Goal: Navigation & Orientation: Find specific page/section

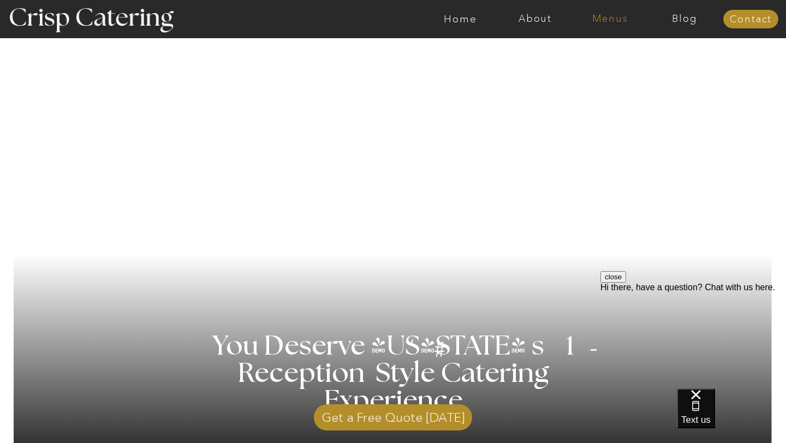
click at [620, 22] on nav "Menus" at bounding box center [609, 19] width 75 height 11
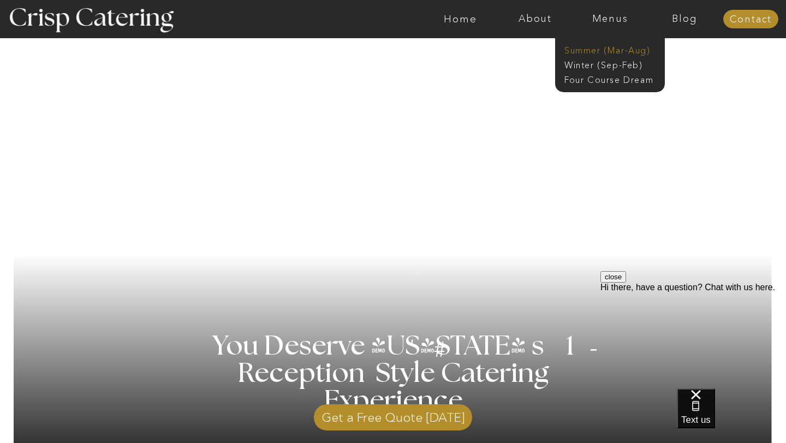
click at [621, 51] on nav "Summer (Mar-Aug)" at bounding box center [613, 49] width 98 height 10
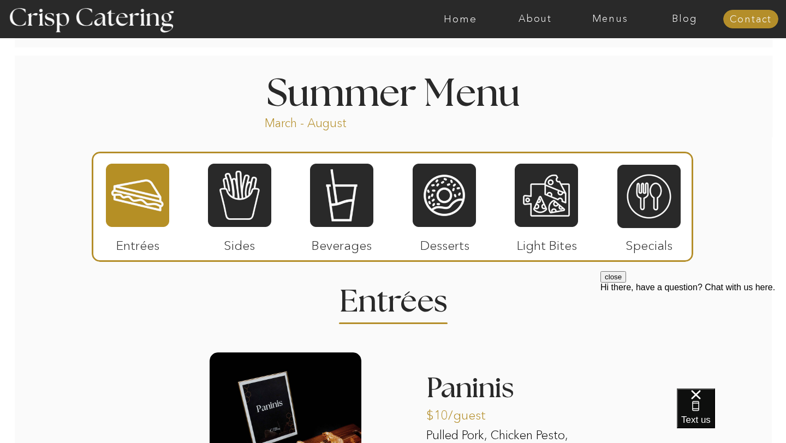
scroll to position [881, 0]
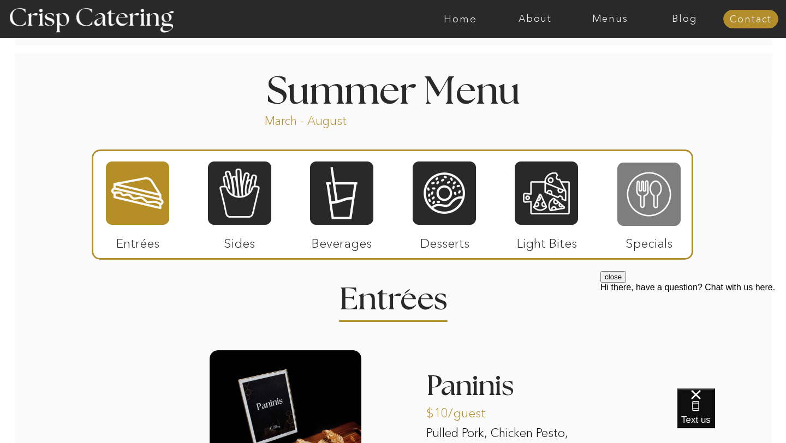
click at [618, 217] on div at bounding box center [648, 193] width 63 height 65
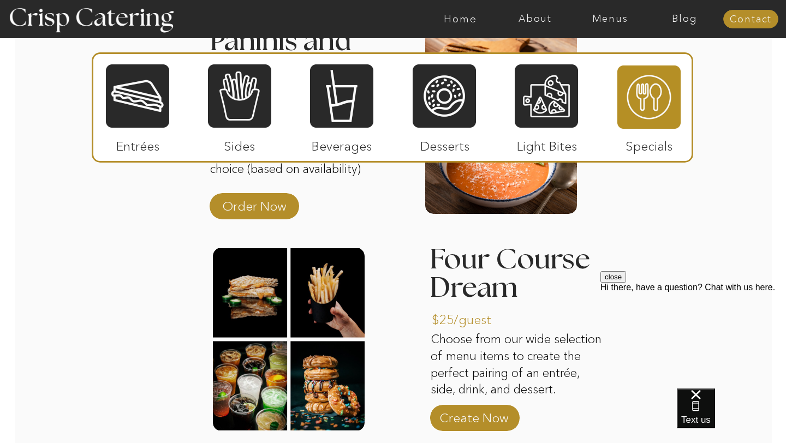
scroll to position [1275, 0]
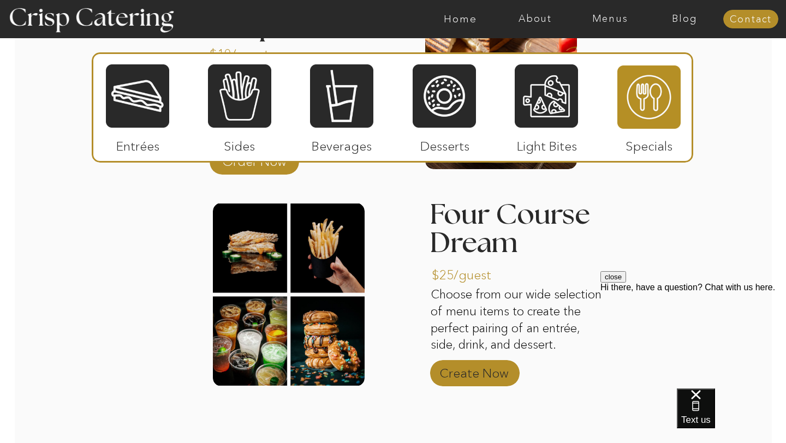
click at [472, 372] on p "Create Now" at bounding box center [474, 371] width 73 height 32
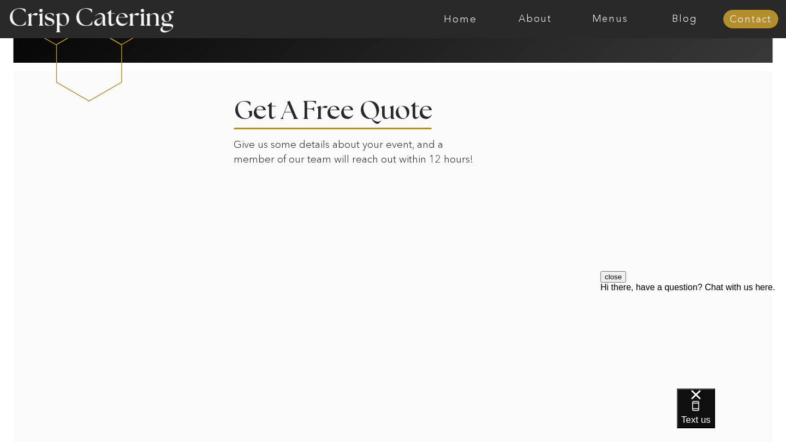
scroll to position [1906, 0]
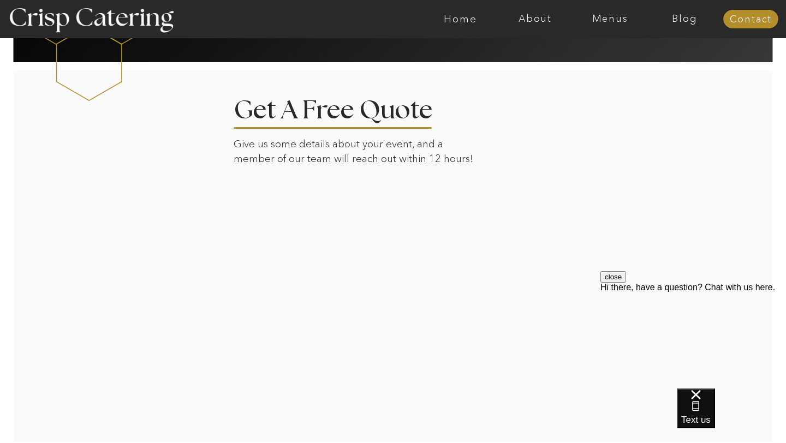
click at [633, 292] on div "close Hi there, have a question? Chat with us here." at bounding box center [693, 281] width 186 height 21
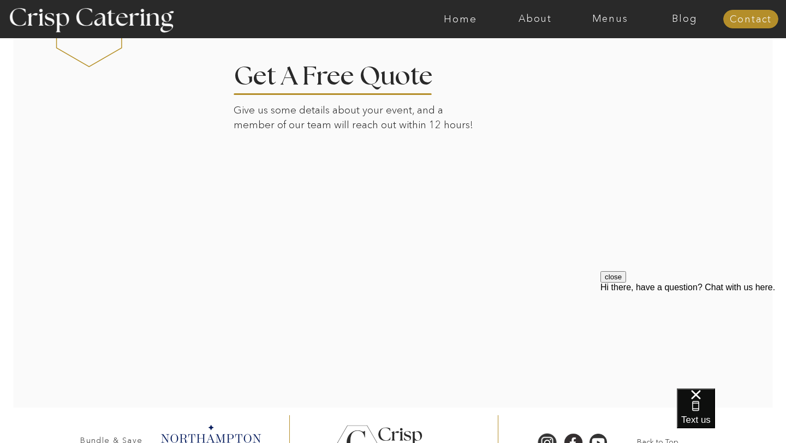
scroll to position [1961, 0]
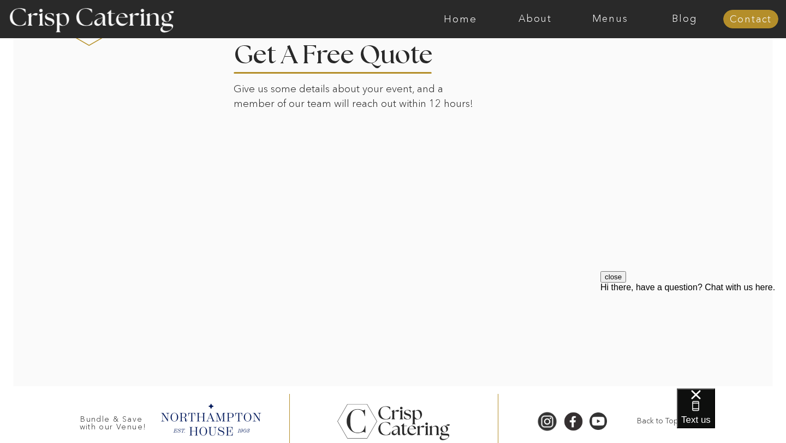
click at [593, 251] on div at bounding box center [393, 200] width 760 height 372
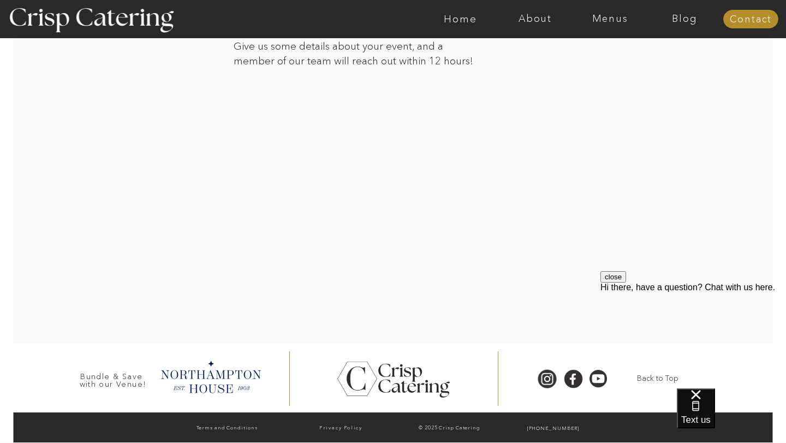
click at [637, 237] on div at bounding box center [393, 158] width 760 height 372
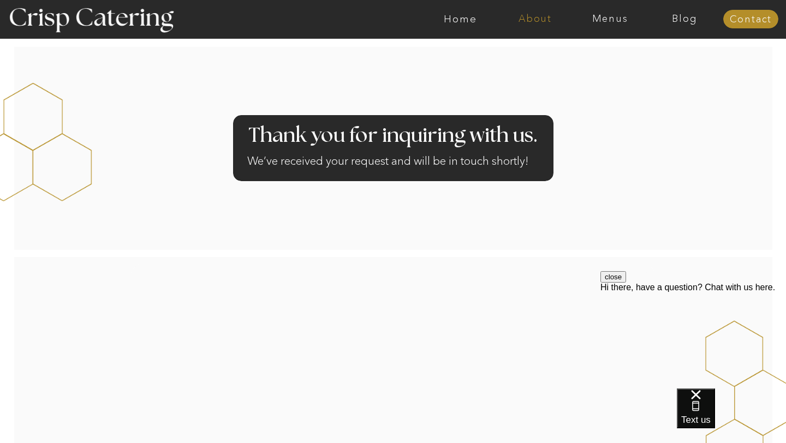
click at [553, 17] on nav "About" at bounding box center [535, 19] width 75 height 11
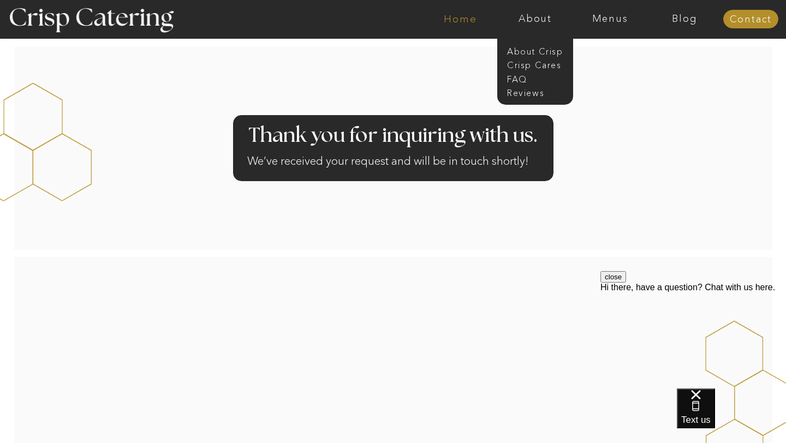
click at [459, 19] on nav "Home" at bounding box center [460, 19] width 75 height 11
